Goal: Navigation & Orientation: Find specific page/section

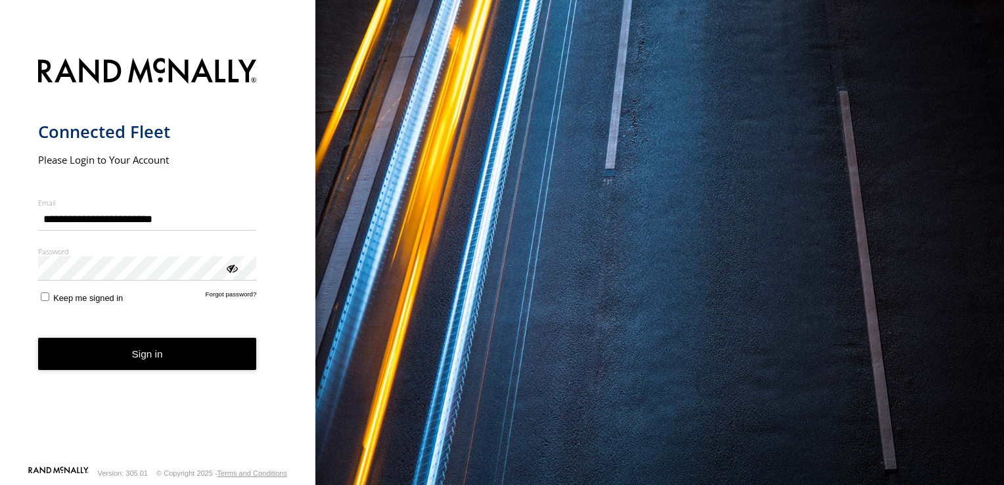
type input "**********"
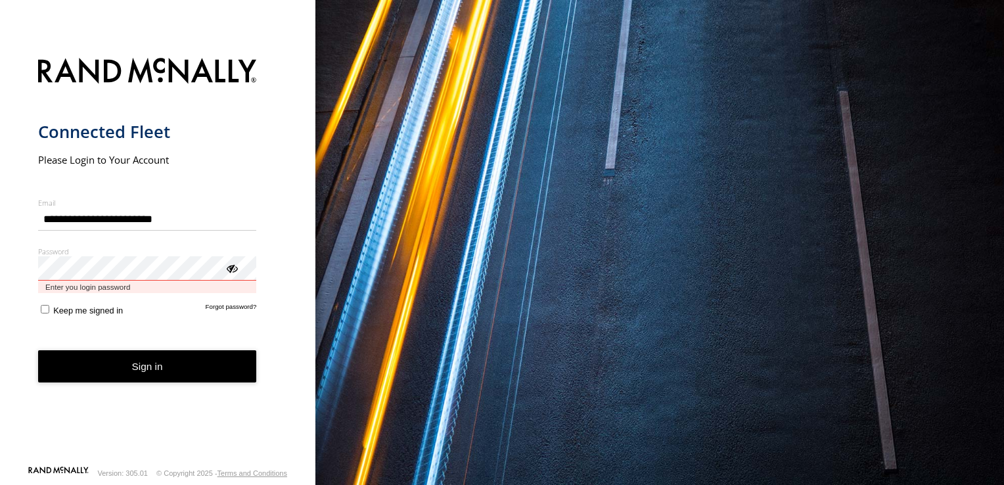
click at [38, 350] on button "Sign in" at bounding box center [147, 366] width 219 height 32
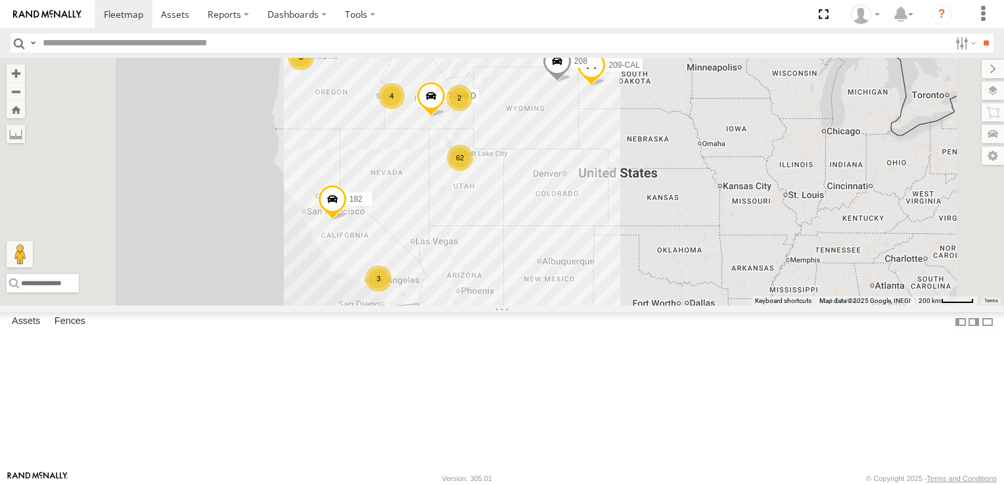
click at [314, 70] on div "8" at bounding box center [301, 57] width 26 height 26
